Goal: Information Seeking & Learning: Check status

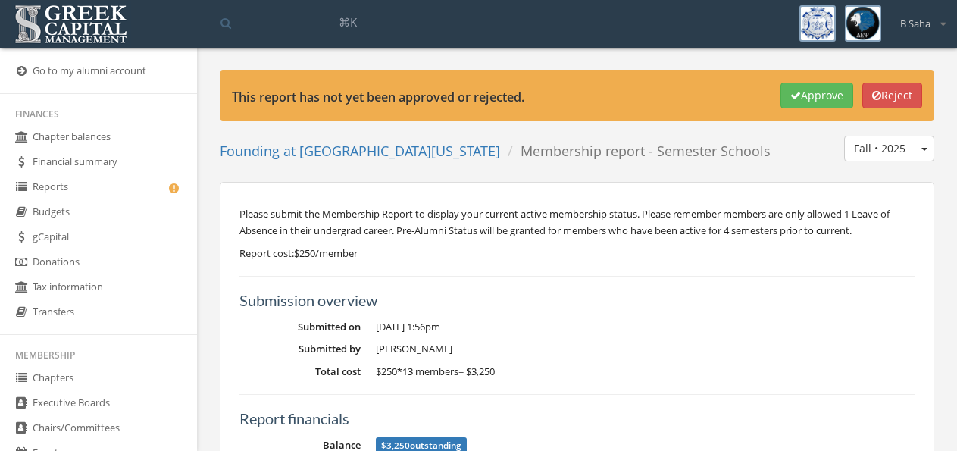
scroll to position [631, 0]
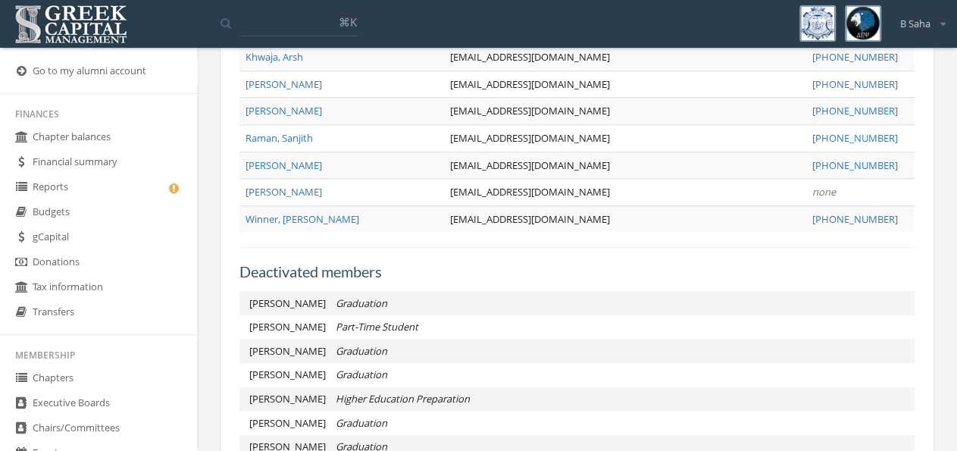
click at [125, 192] on link "Reports" at bounding box center [98, 187] width 197 height 25
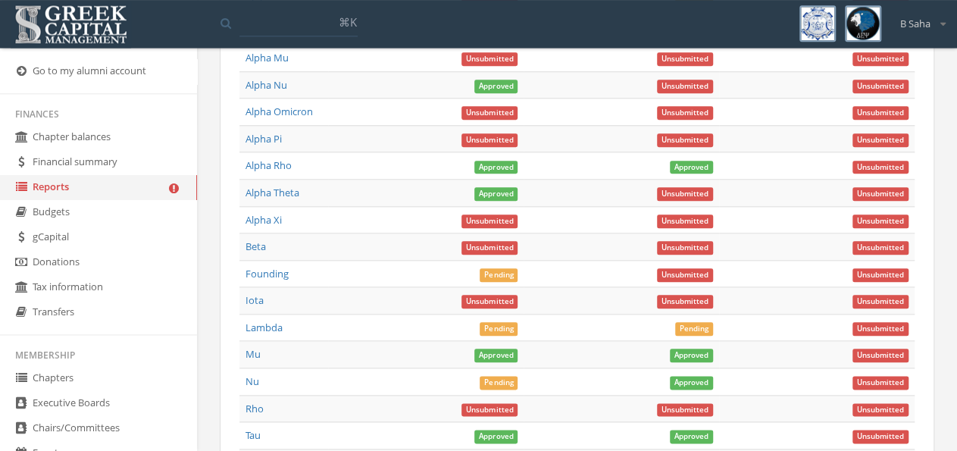
scroll to position [709, 0]
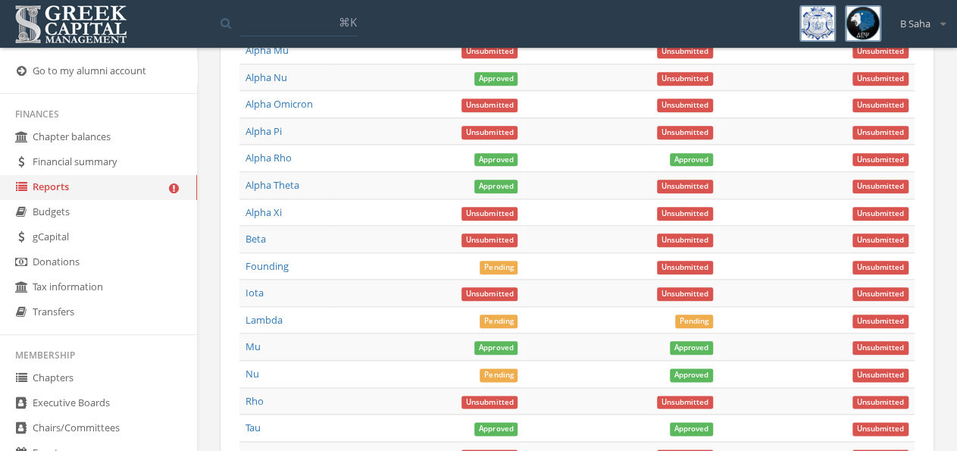
click at [261, 246] on link "Beta" at bounding box center [256, 239] width 20 height 14
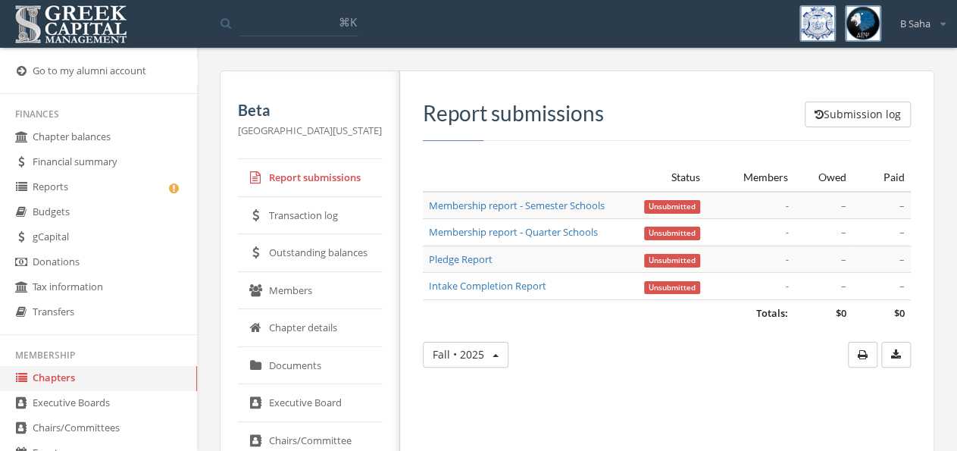
click at [329, 251] on link "Outstanding balances" at bounding box center [310, 253] width 144 height 38
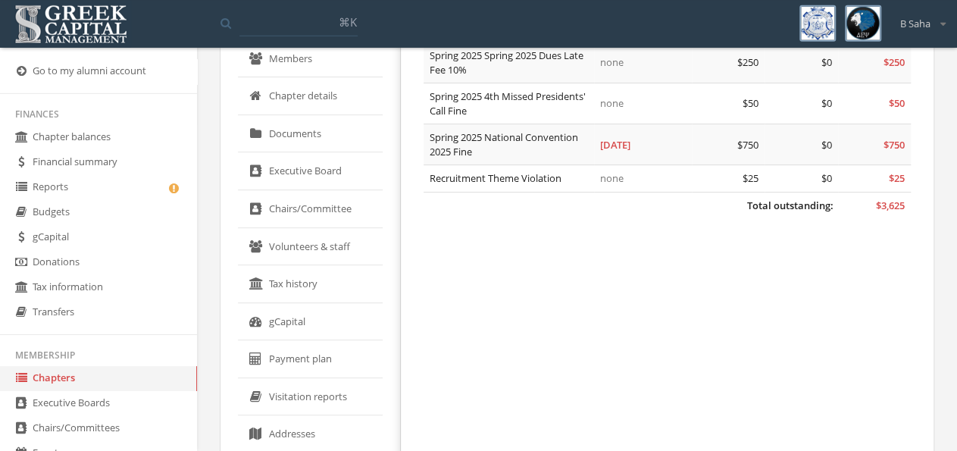
scroll to position [236, 0]
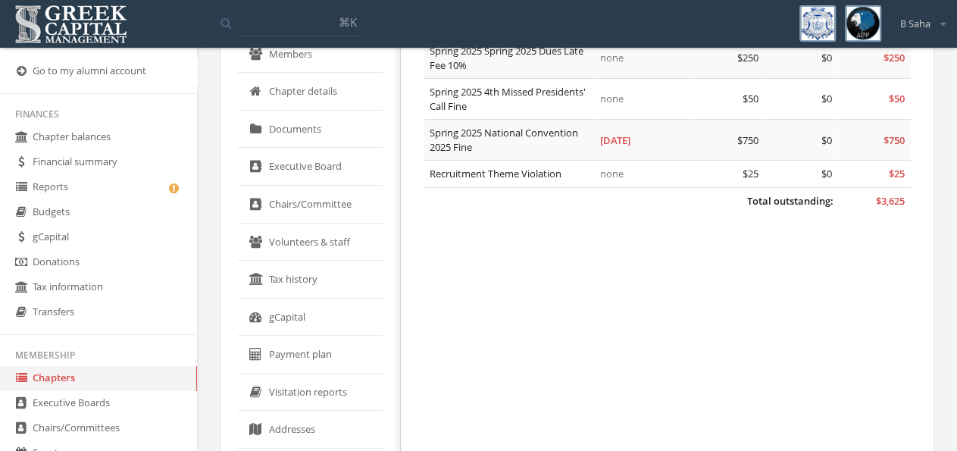
click at [320, 318] on link "gCapital" at bounding box center [310, 318] width 145 height 38
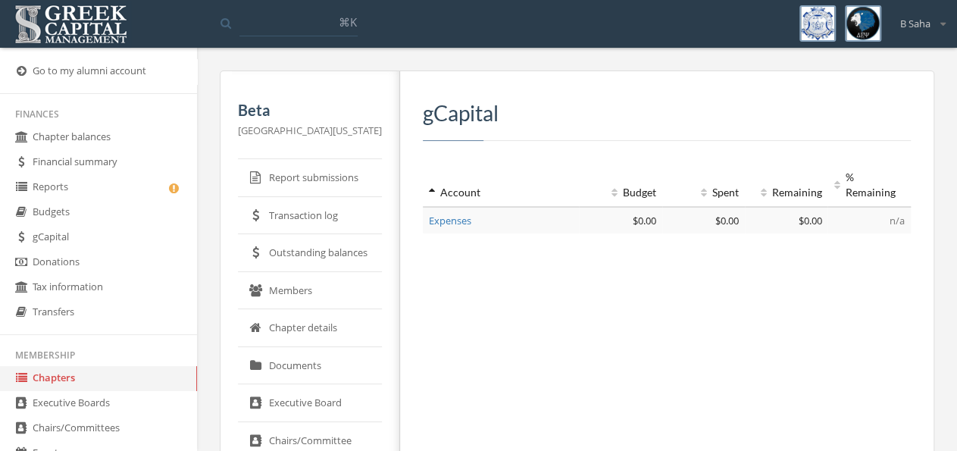
click at [324, 186] on link "Report submissions" at bounding box center [310, 178] width 144 height 38
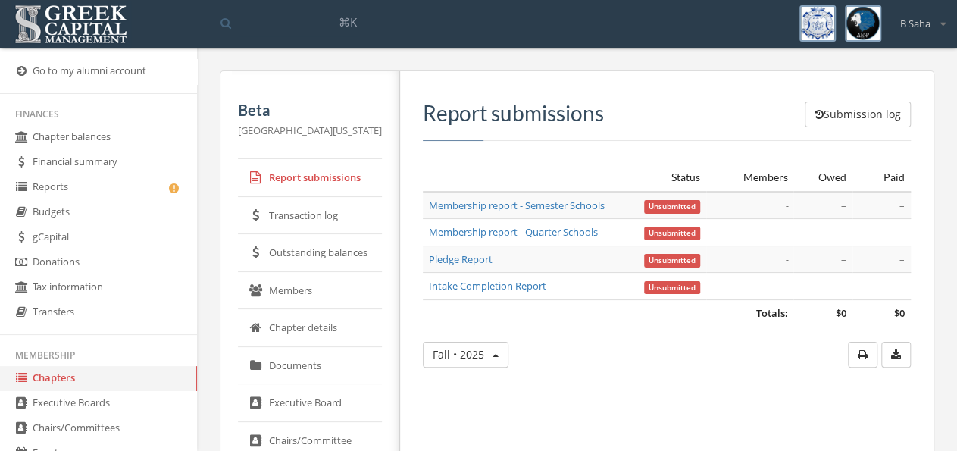
click at [293, 251] on link "Outstanding balances" at bounding box center [310, 253] width 144 height 38
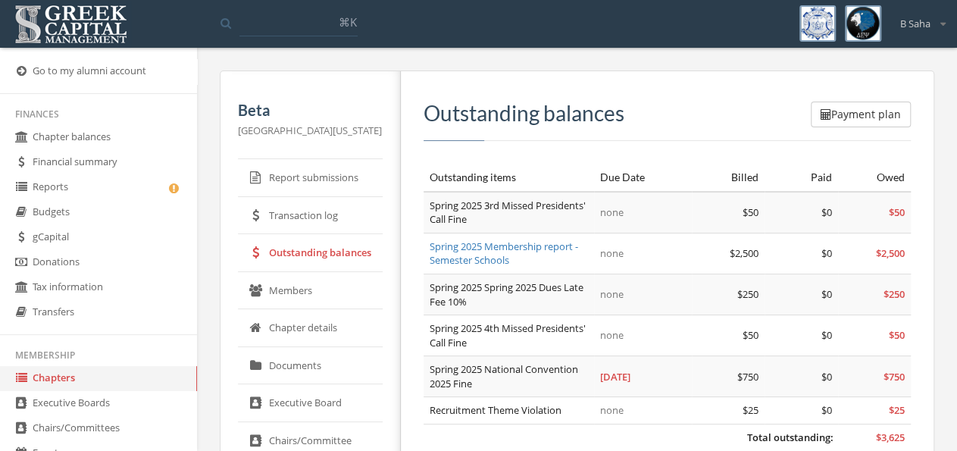
click at [676, 157] on div "Payment plan Outstanding balances Outstanding items Due Date Billed Paid Owed T…" at bounding box center [667, 282] width 487 height 361
